Goal: Task Accomplishment & Management: Complete application form

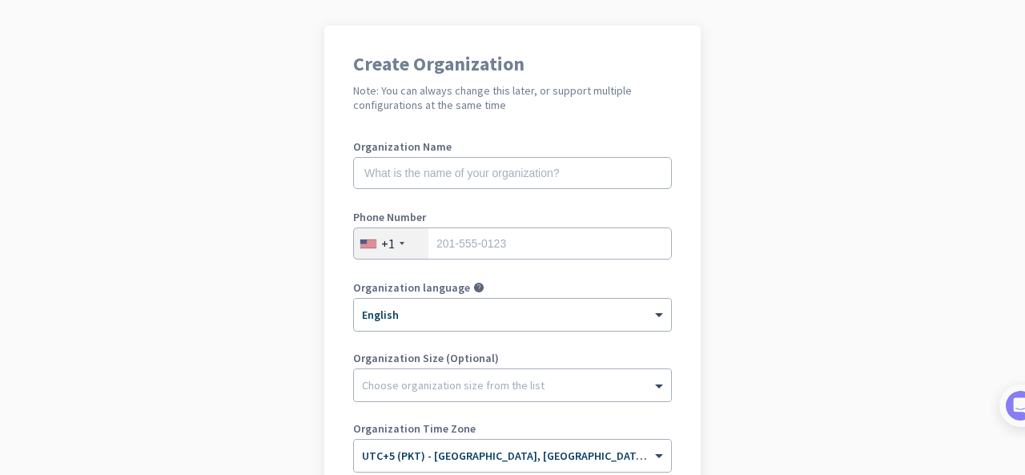
scroll to position [107, 0]
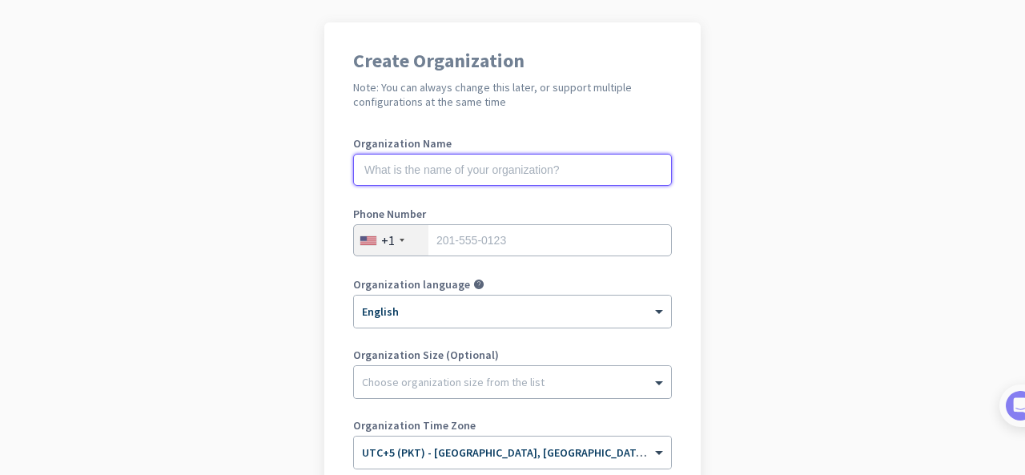
click at [490, 171] on input "text" at bounding box center [512, 170] width 319 height 32
type input "test001"
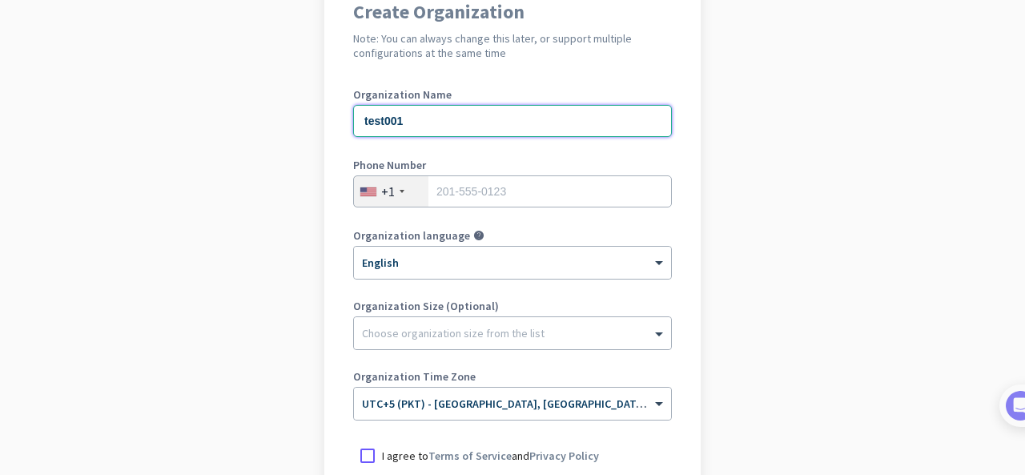
scroll to position [162, 0]
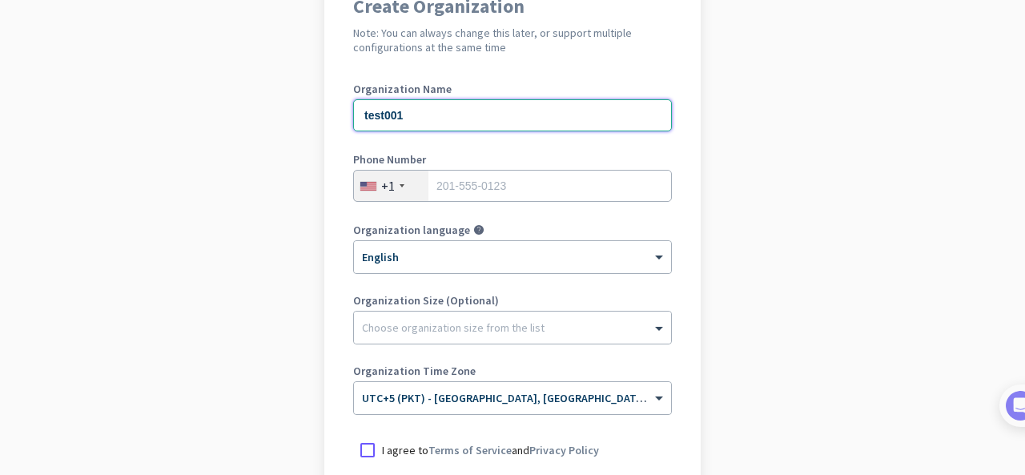
click at [428, 107] on input "test001" at bounding box center [512, 115] width 319 height 32
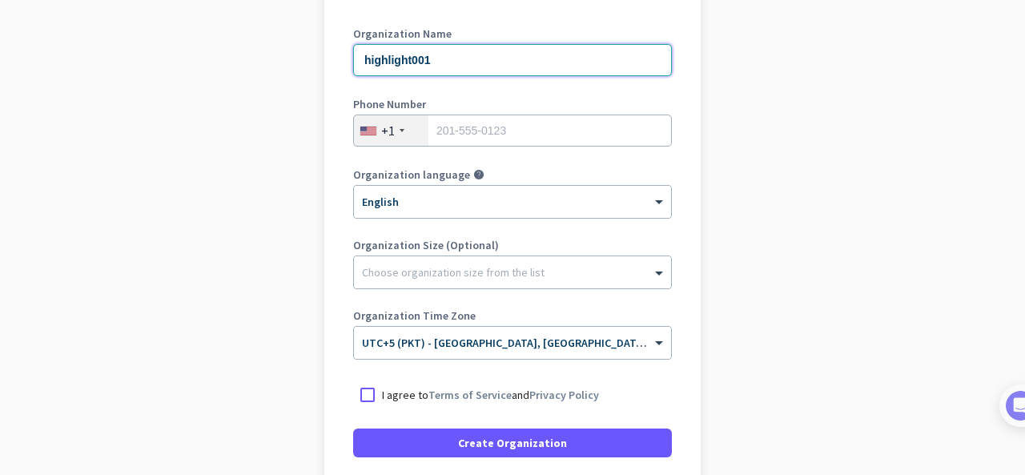
scroll to position [220, 0]
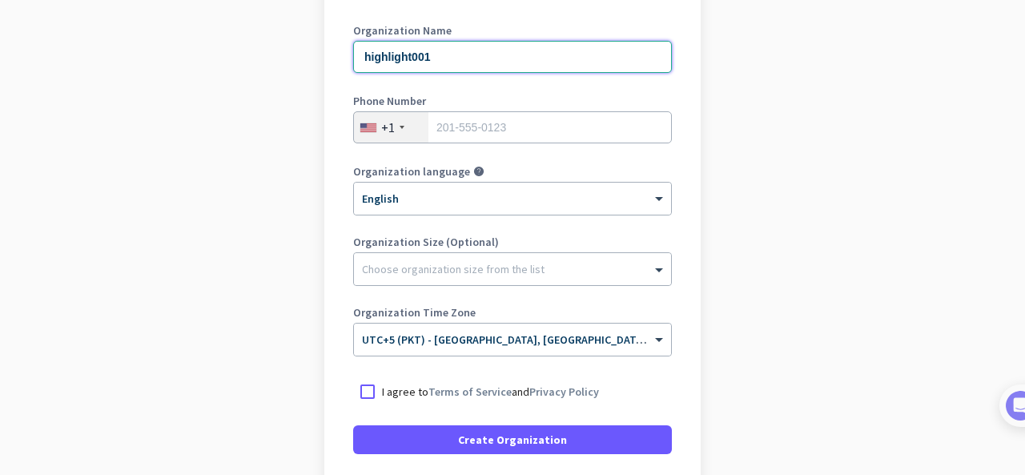
type input "highlight001"
click at [400, 128] on div "+1" at bounding box center [391, 127] width 74 height 30
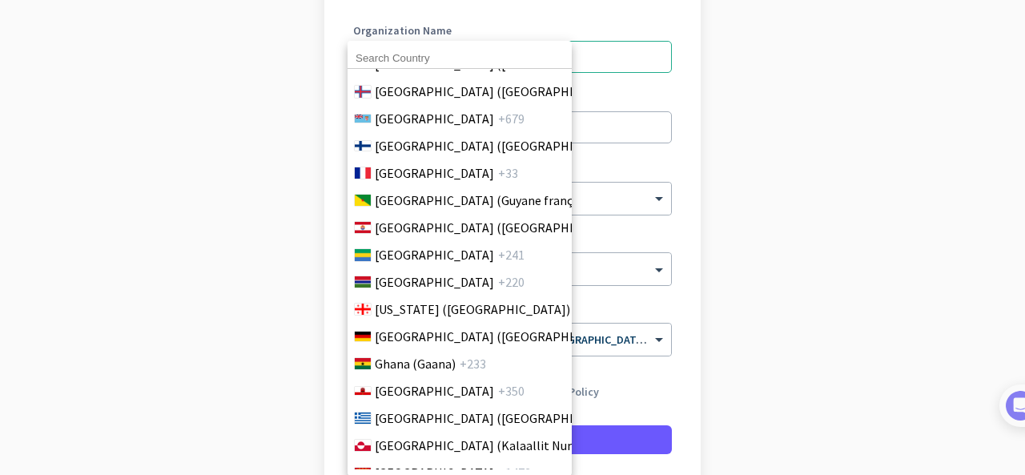
scroll to position [2093, 0]
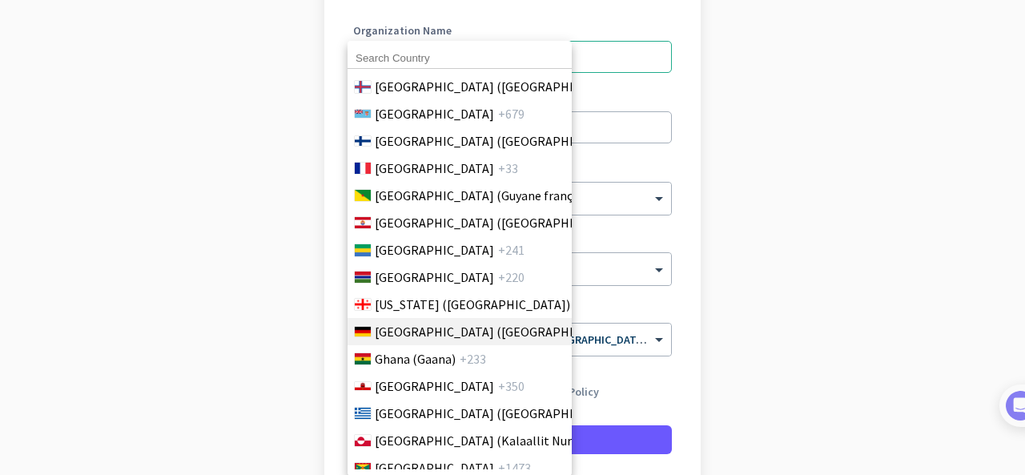
click at [437, 339] on span "[GEOGRAPHIC_DATA] ([GEOGRAPHIC_DATA])" at bounding box center [500, 331] width 250 height 19
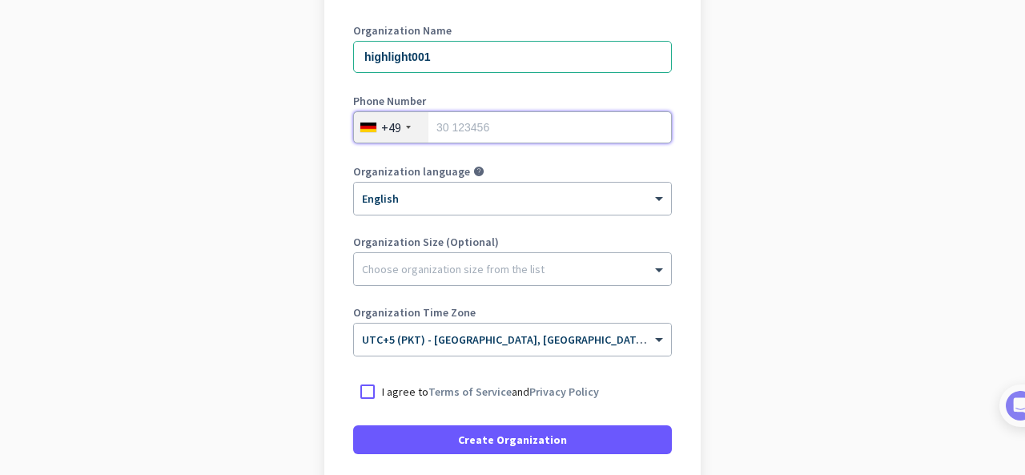
click at [498, 123] on input "tel" at bounding box center [512, 127] width 319 height 32
type input "015735995805"
click at [473, 265] on div at bounding box center [512, 265] width 317 height 16
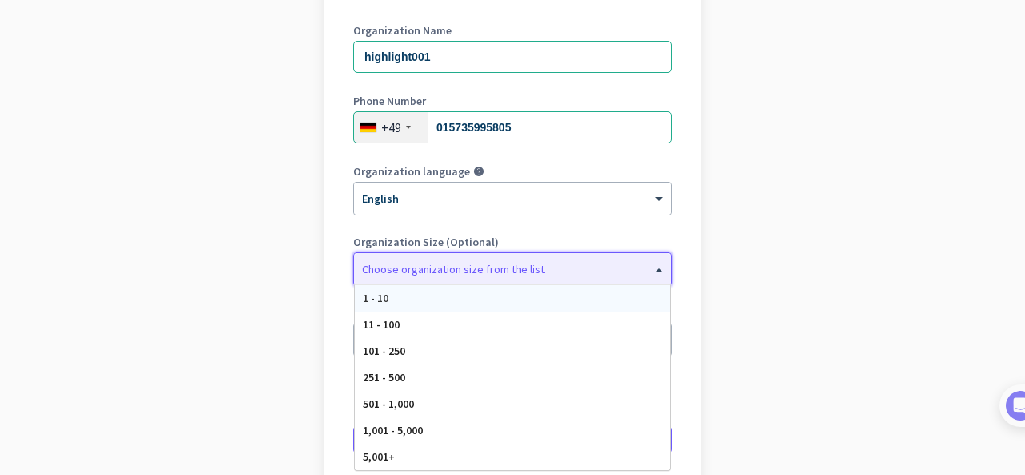
click at [418, 292] on div "1 - 10" at bounding box center [513, 298] width 316 height 26
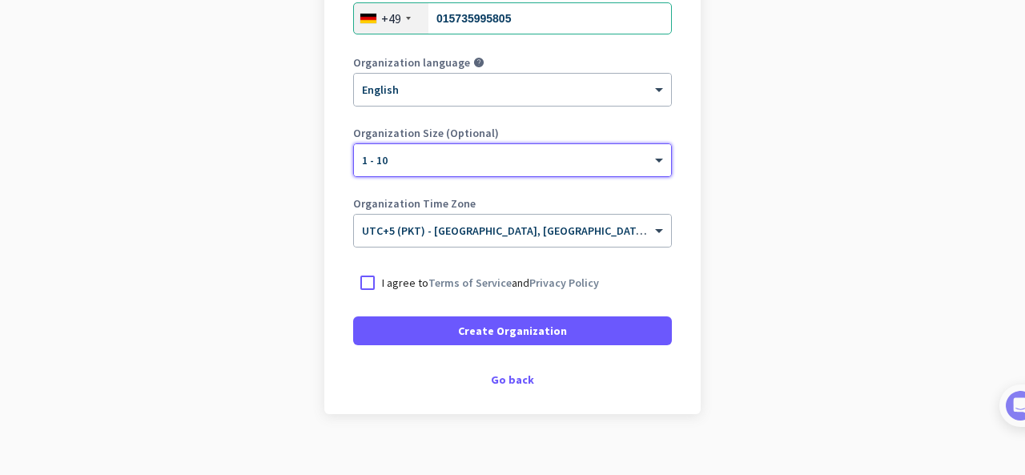
scroll to position [343, 0]
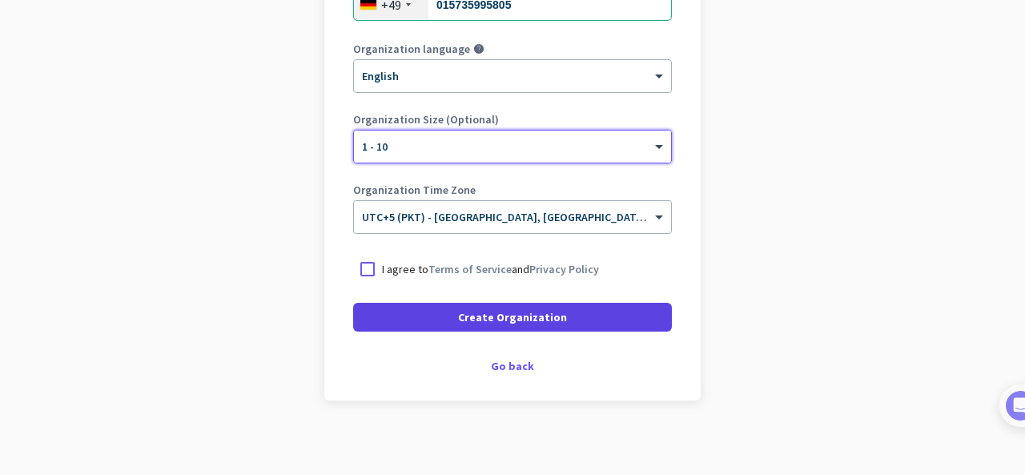
drag, startPoint x: 361, startPoint y: 278, endPoint x: 421, endPoint y: 304, distance: 65.3
click at [360, 278] on div at bounding box center [367, 269] width 29 height 29
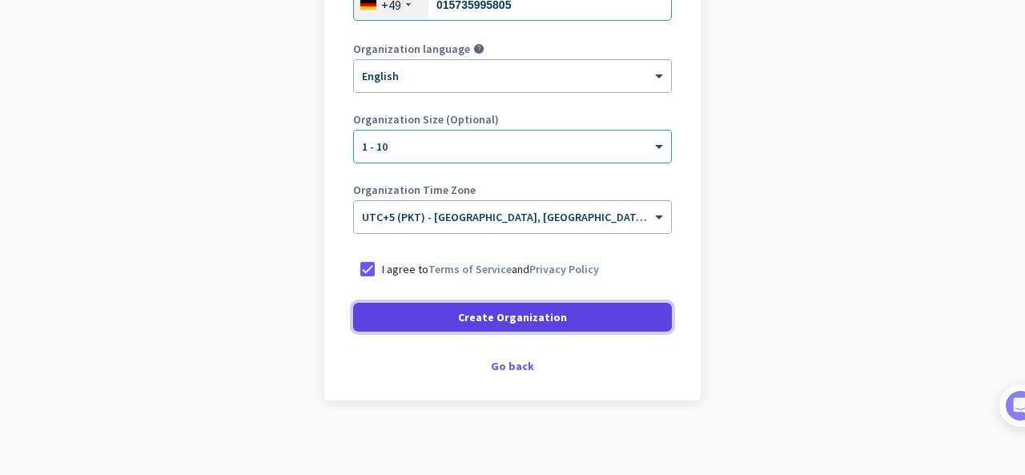
click at [504, 321] on span "Create Organization" at bounding box center [512, 317] width 109 height 16
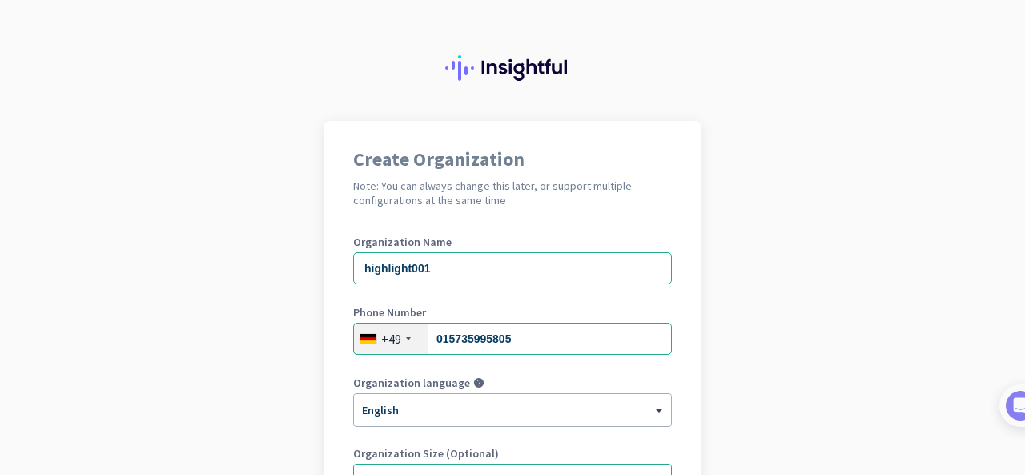
scroll to position [0, 0]
